Goal: Check status: Check status

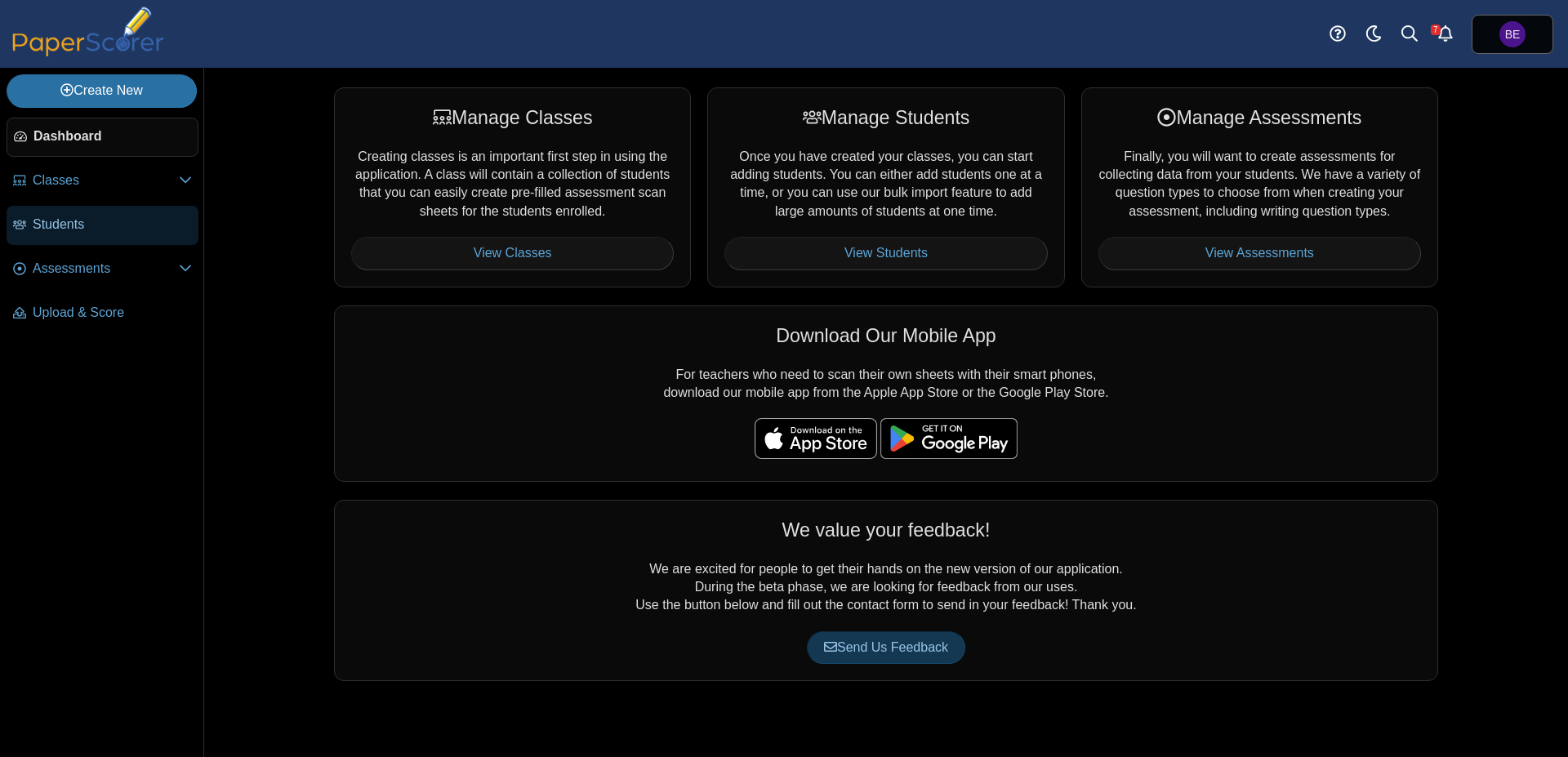
click at [115, 219] on span "Students" at bounding box center [113, 224] width 159 height 18
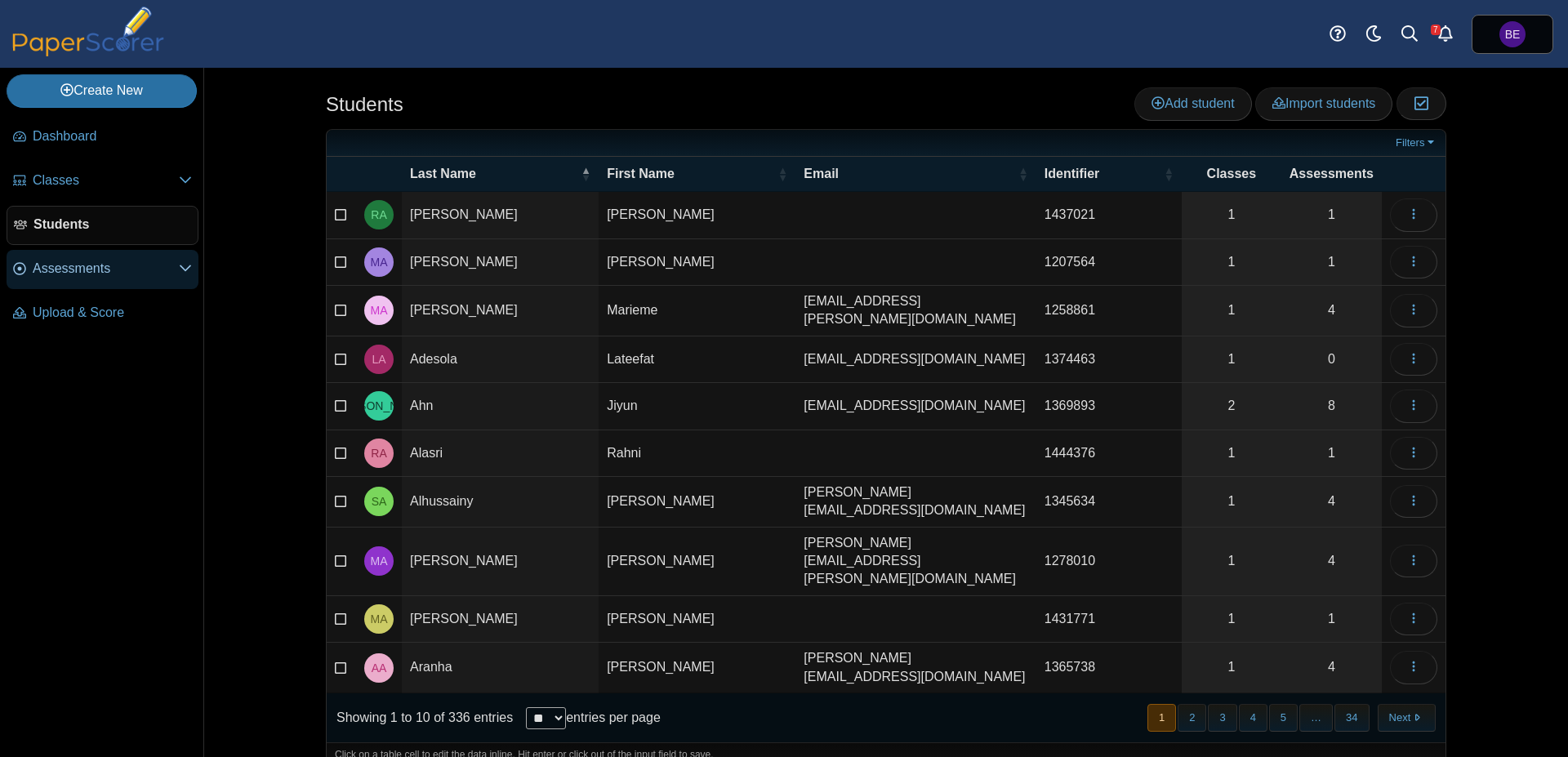
click at [114, 262] on span "Assessments" at bounding box center [106, 269] width 146 height 18
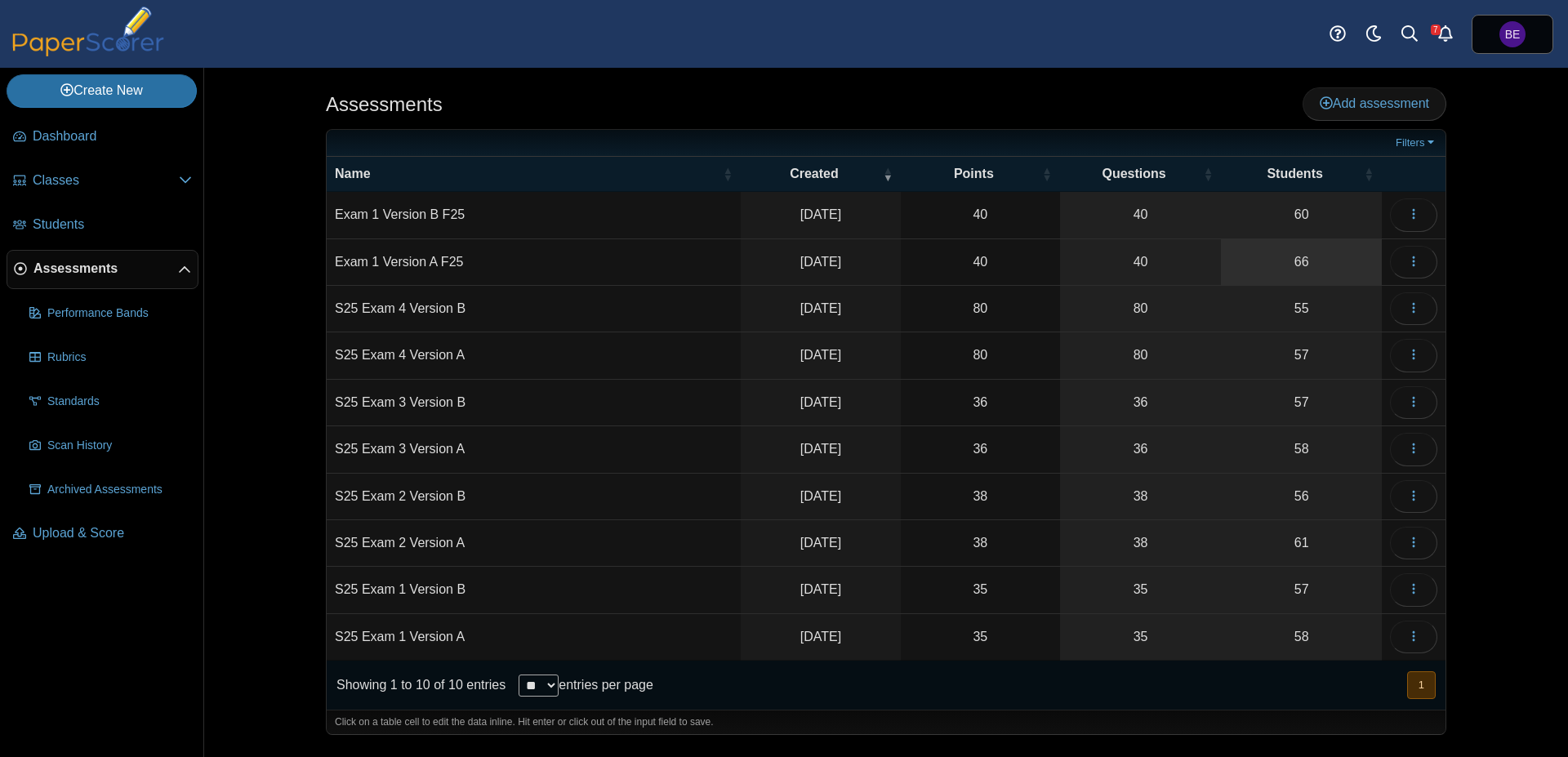
click at [1298, 267] on link "66" at bounding box center [1301, 262] width 161 height 46
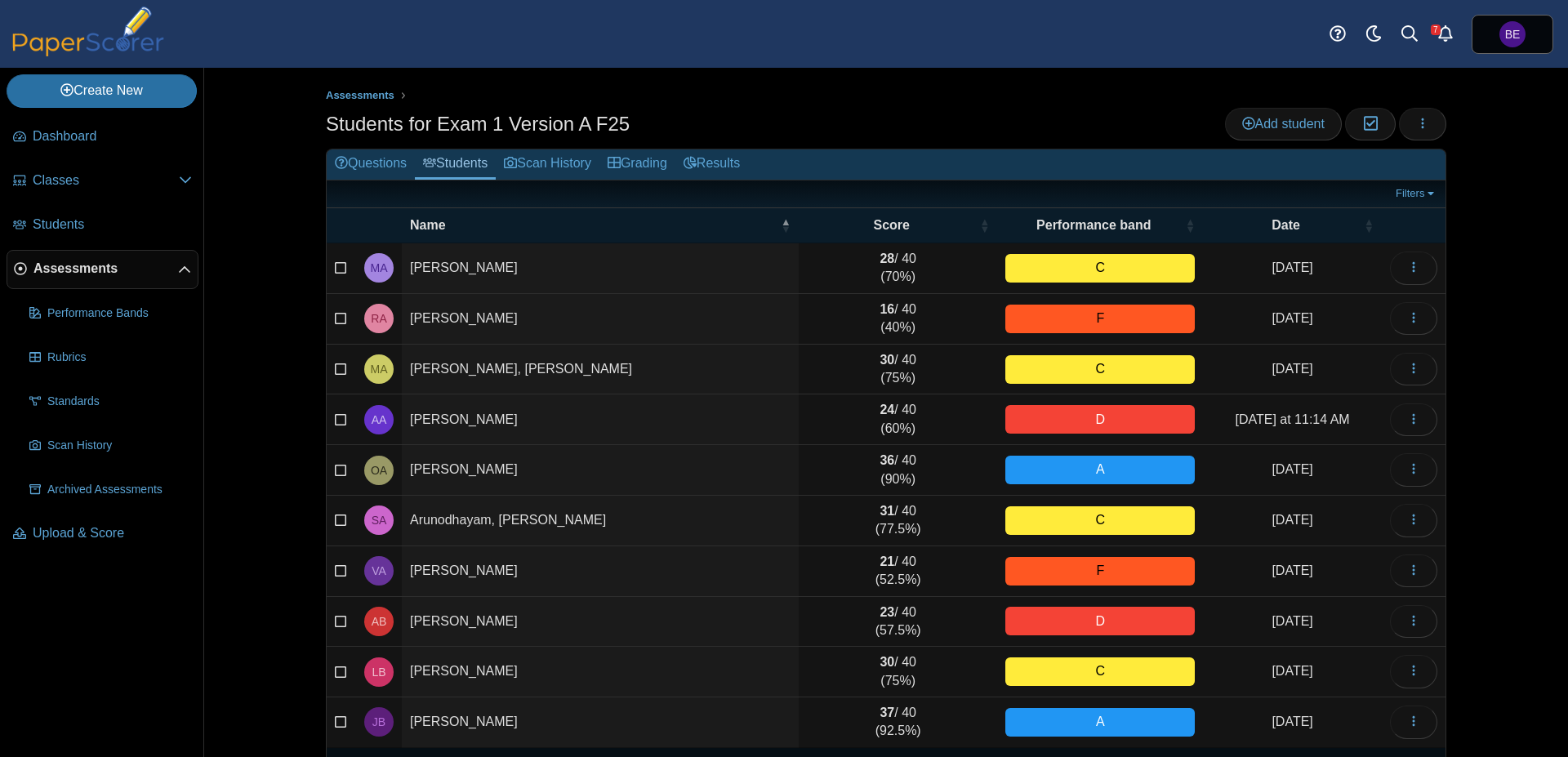
scroll to position [56, 0]
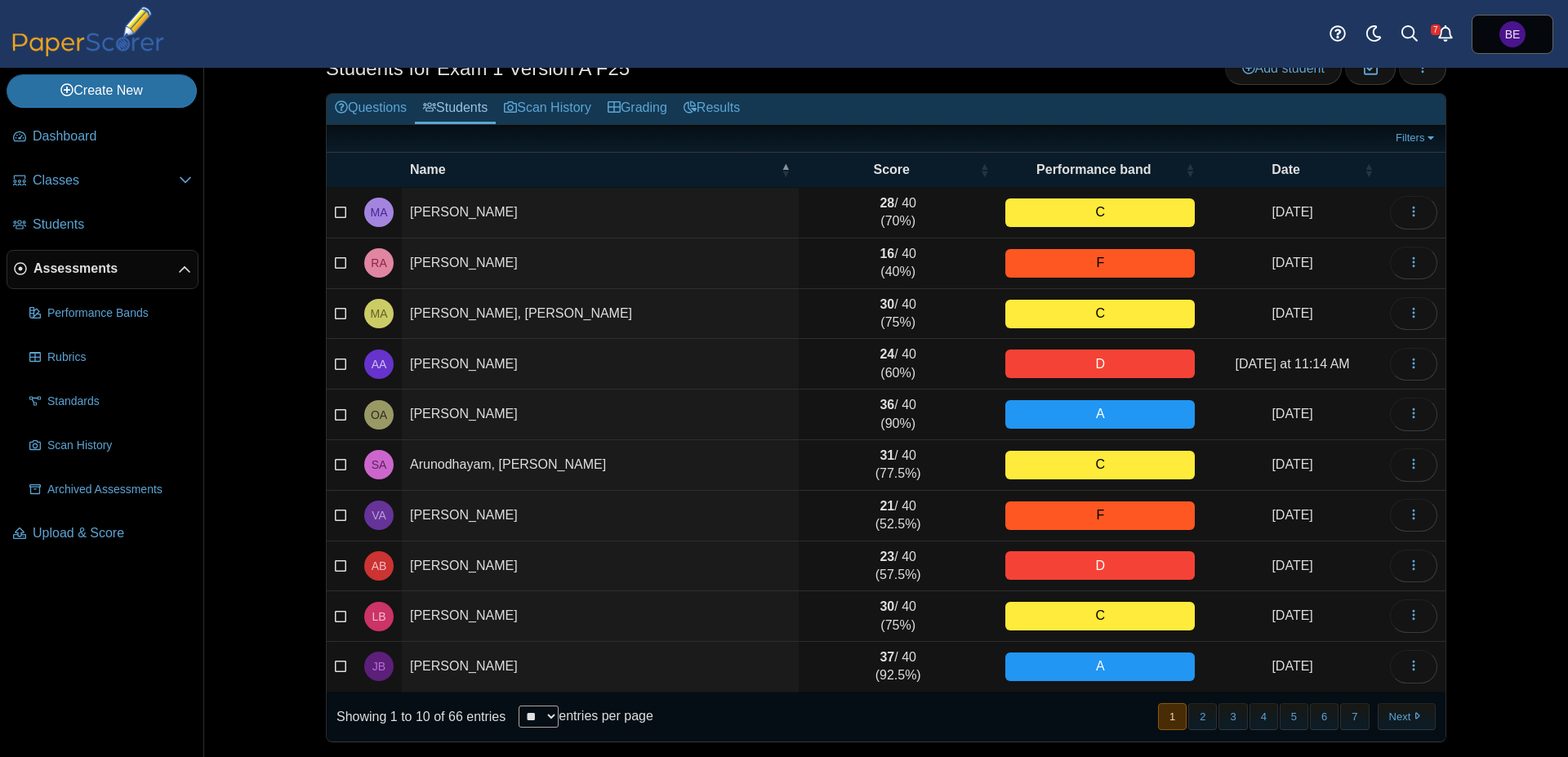
click at [728, 656] on td "[PERSON_NAME]" at bounding box center [600, 667] width 397 height 51
click at [1271, 659] on time "[DATE]" at bounding box center [1292, 666] width 41 height 14
click at [1141, 663] on div "A" at bounding box center [1100, 667] width 190 height 29
click at [910, 667] on td "37 / 40 (92.5%)" at bounding box center [897, 667] width 198 height 51
click at [858, 662] on td "37 / 40 (92.5%)" at bounding box center [897, 667] width 198 height 51
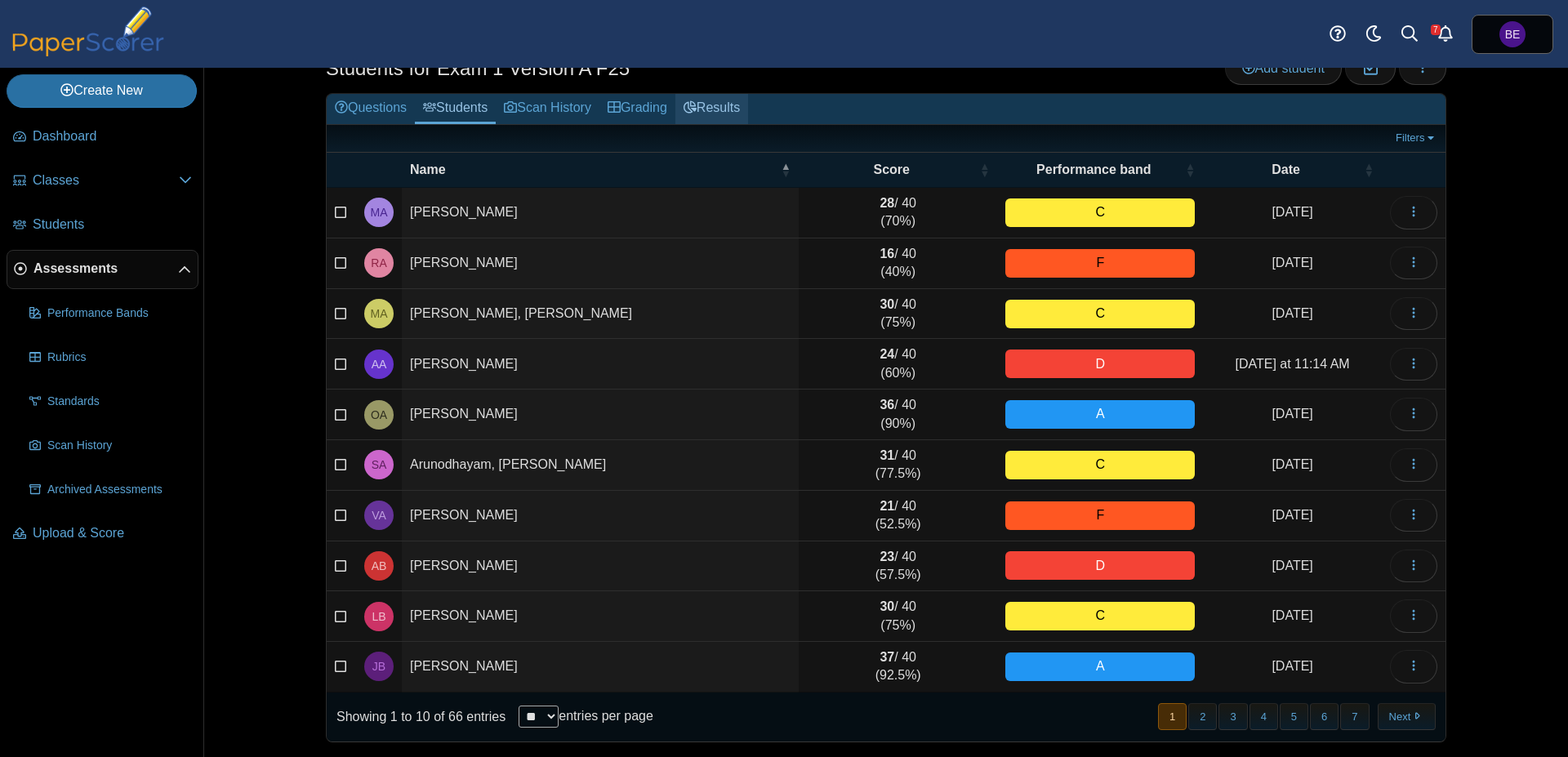
click at [710, 108] on link "Results" at bounding box center [712, 108] width 72 height 30
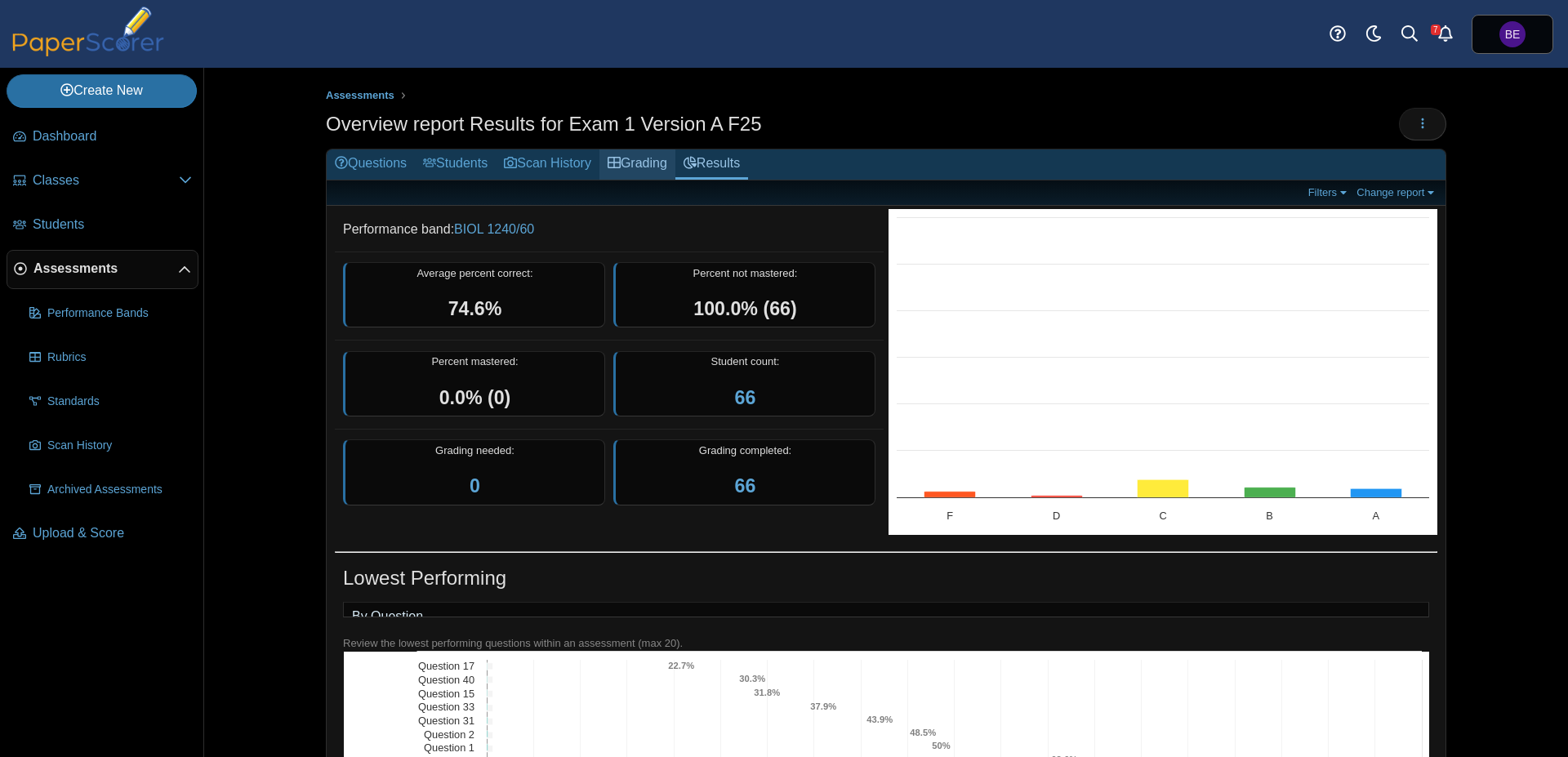
click at [648, 164] on link "Grading" at bounding box center [637, 164] width 76 height 30
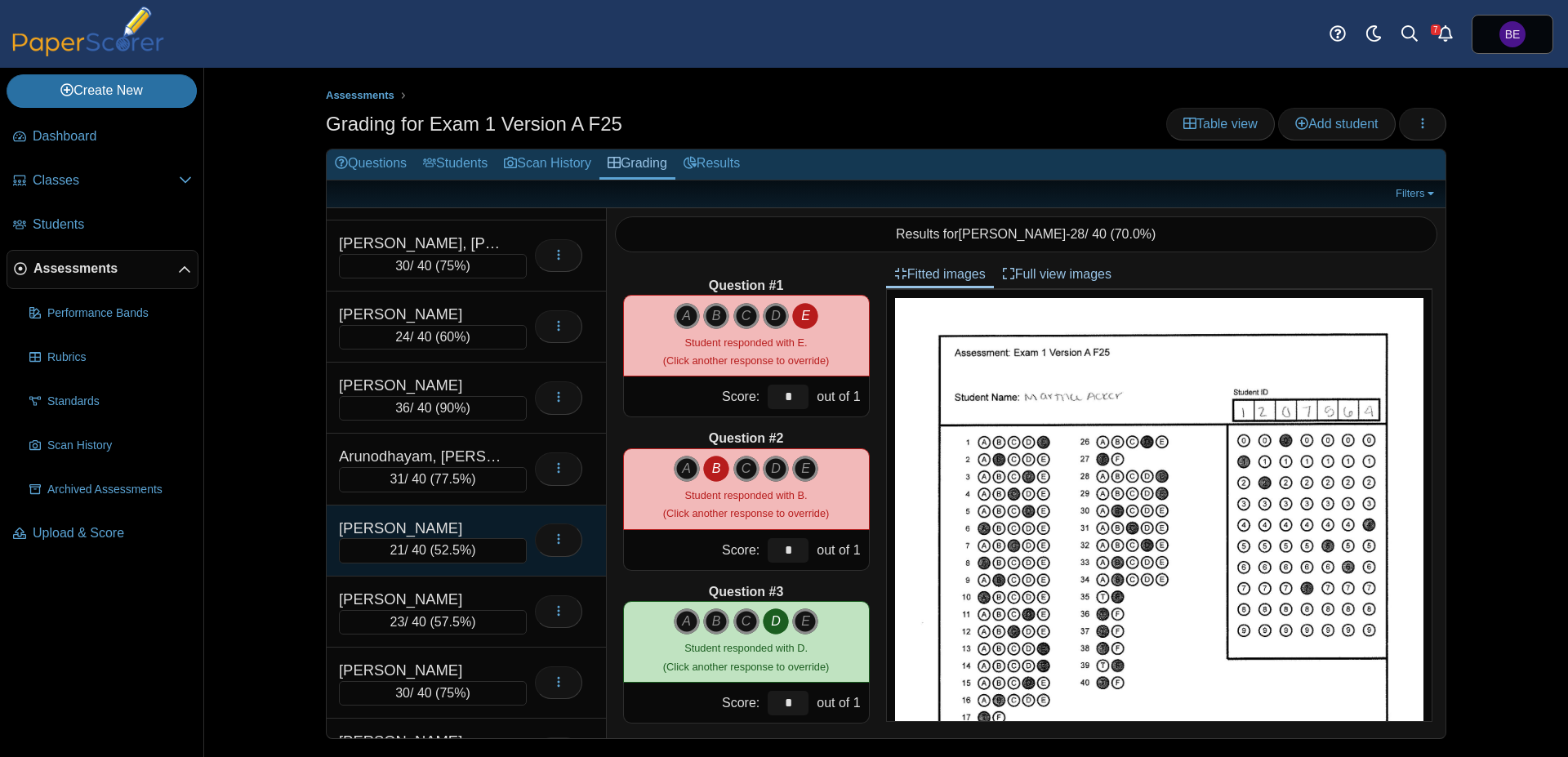
scroll to position [309, 0]
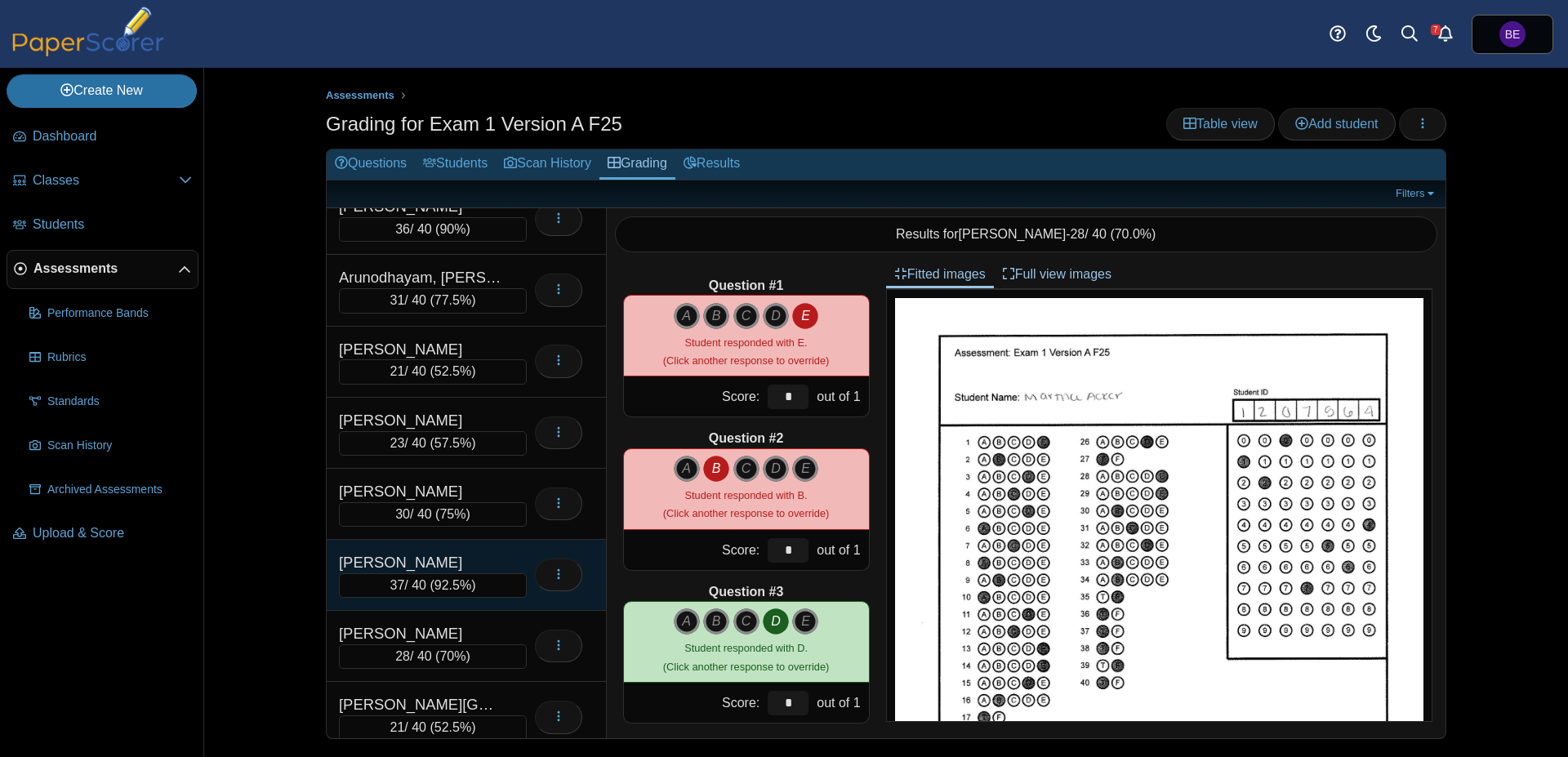
click at [439, 559] on div "[PERSON_NAME]" at bounding box center [420, 563] width 164 height 21
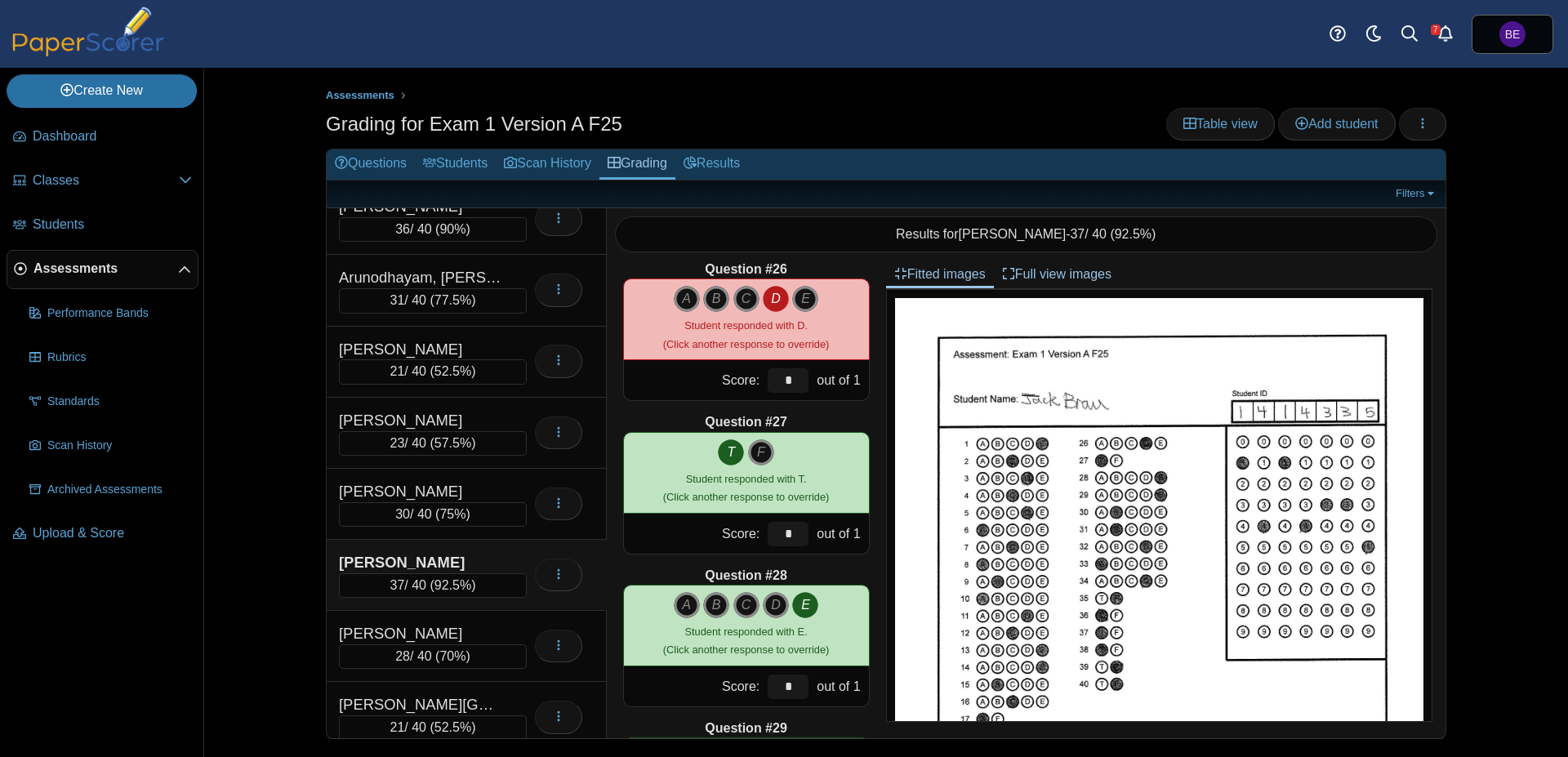
scroll to position [3820, 0]
